Goal: Task Accomplishment & Management: Manage account settings

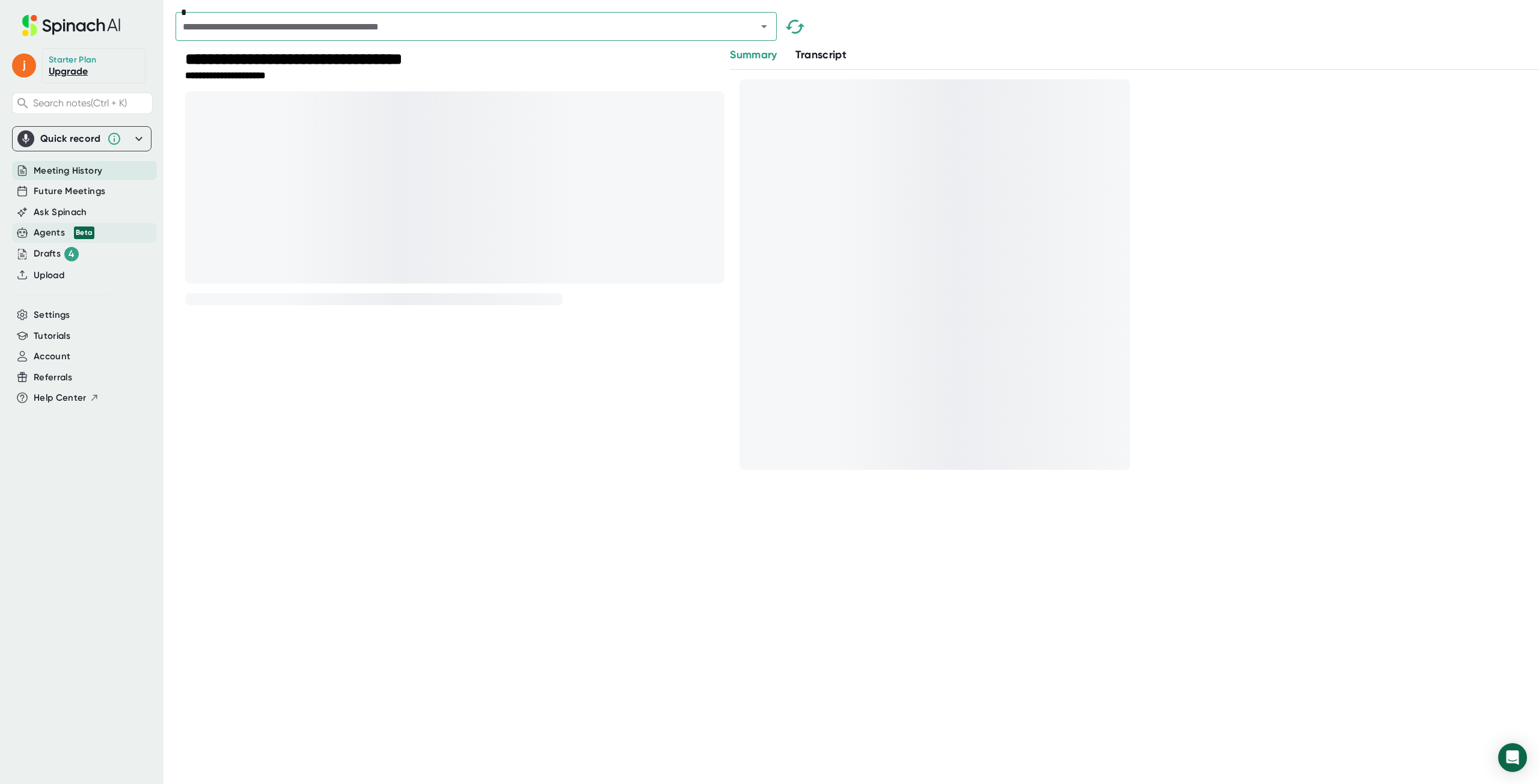
click at [48, 231] on div "Agents Beta" at bounding box center [64, 232] width 60 height 14
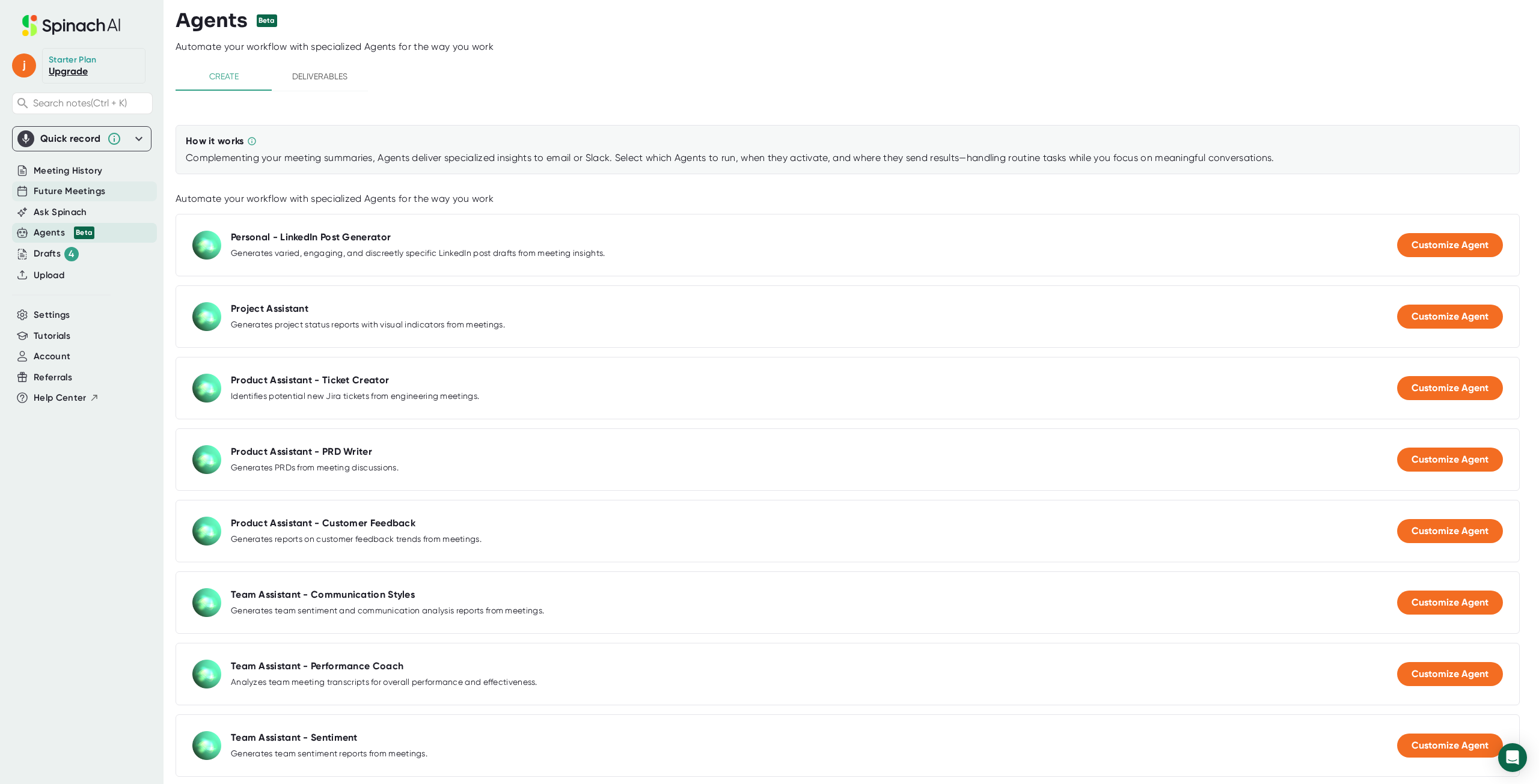
click at [43, 187] on span "Future Meetings" at bounding box center [69, 191] width 71 height 14
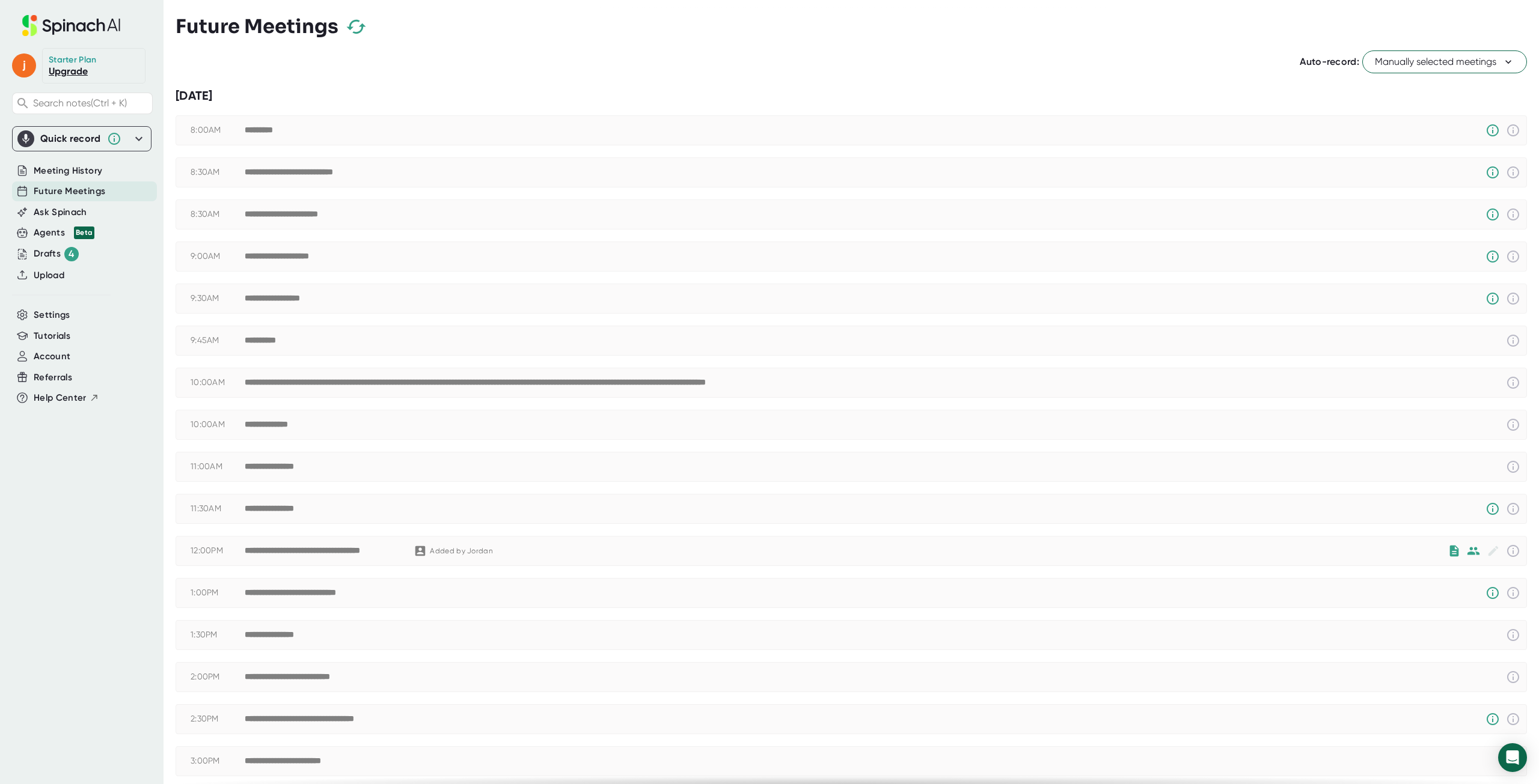
scroll to position [205, 0]
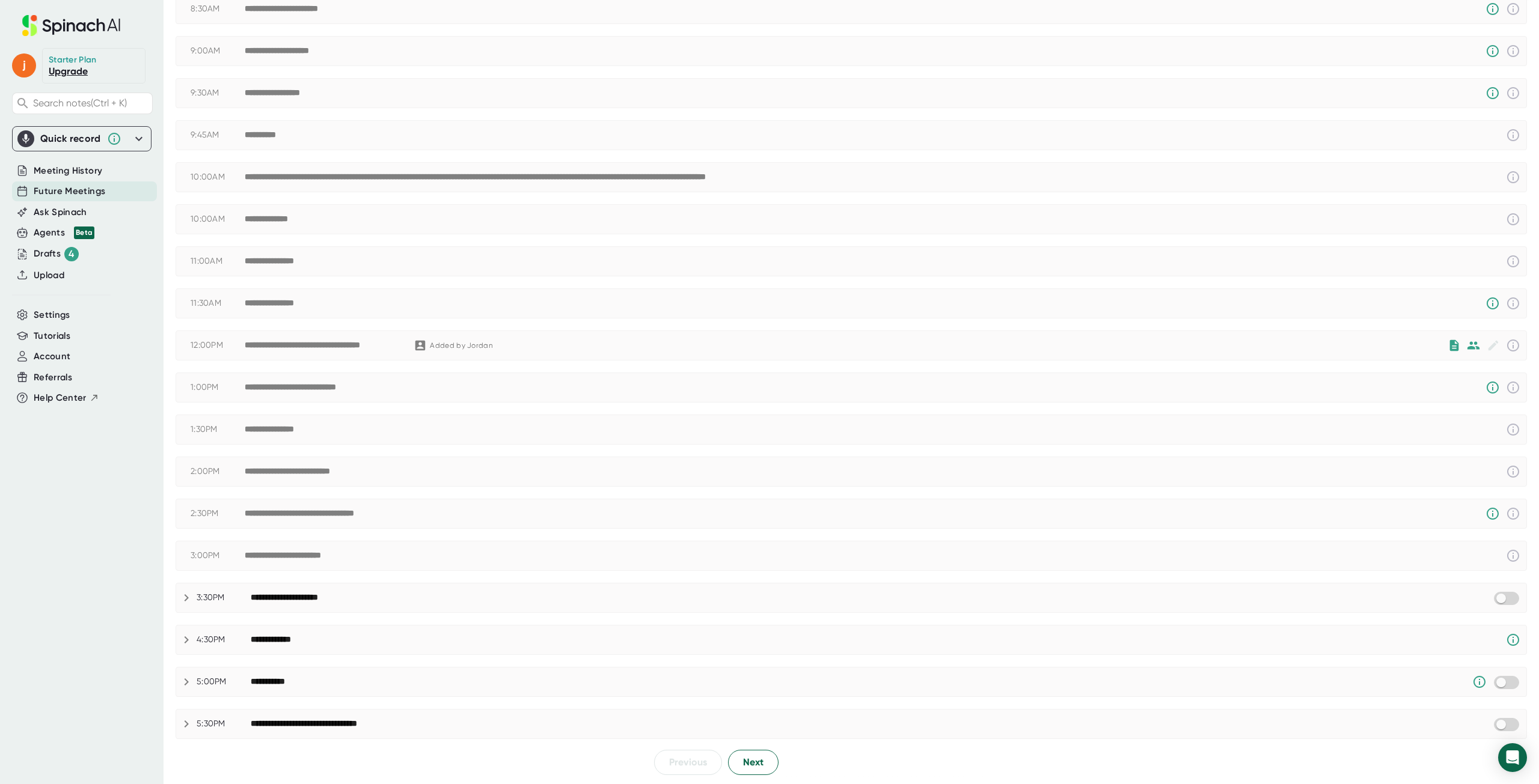
click at [275, 595] on div "**********" at bounding box center [298, 598] width 95 height 11
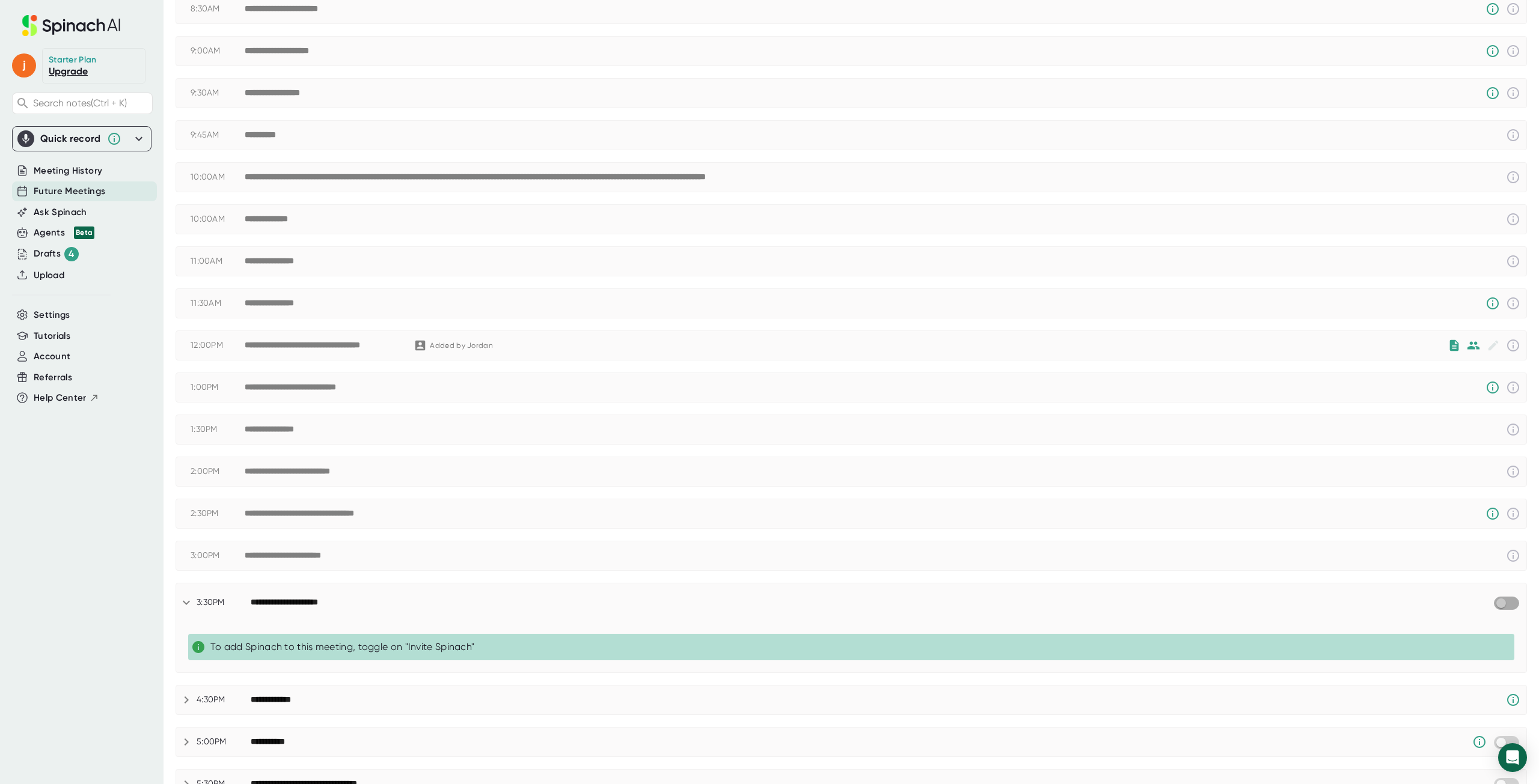
click at [1494, 605] on input "checkbox" at bounding box center [1500, 603] width 34 height 11
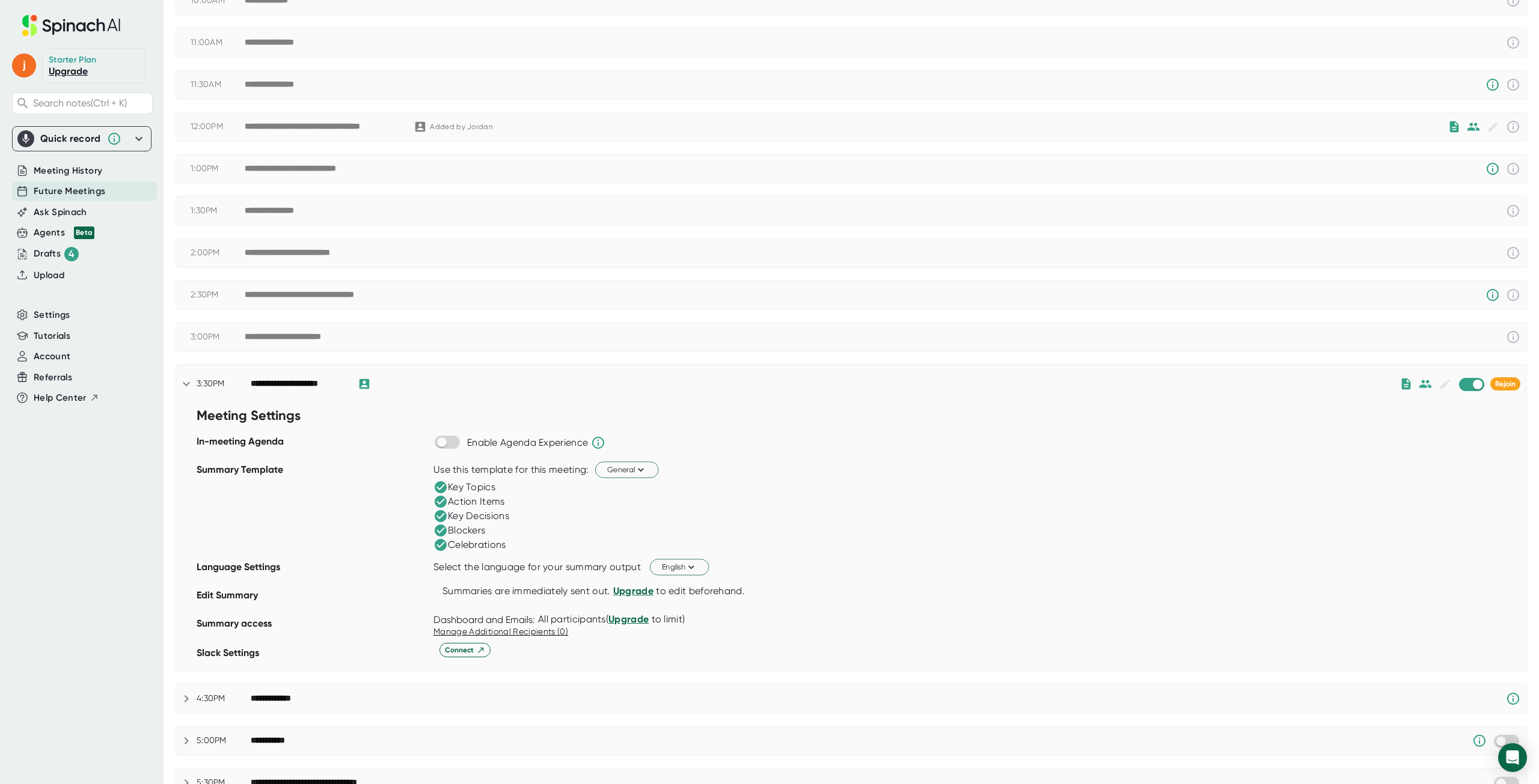
scroll to position [446, 0]
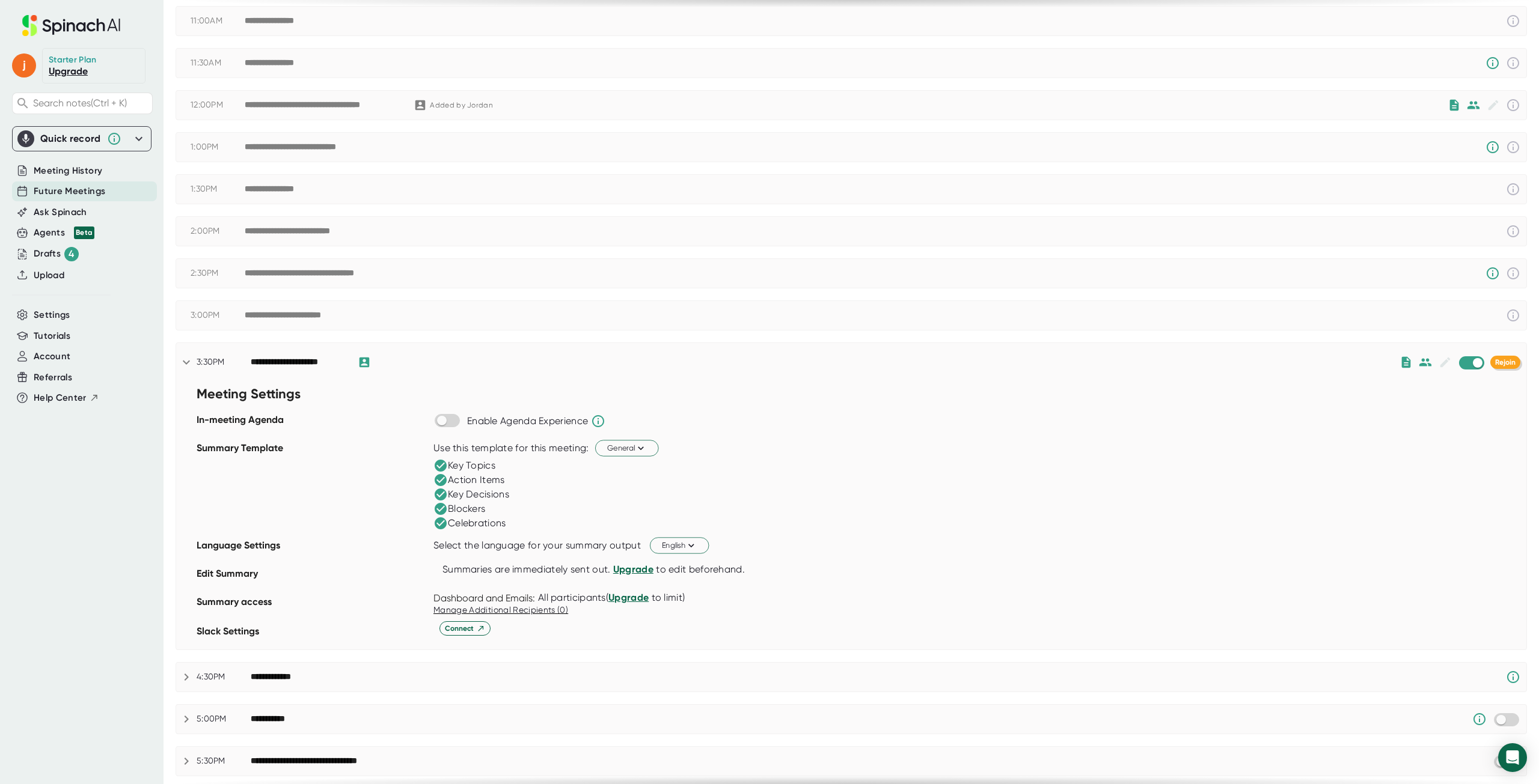
click at [1495, 364] on span "Rejoin" at bounding box center [1505, 362] width 20 height 8
